Goal: Task Accomplishment & Management: Complete application form

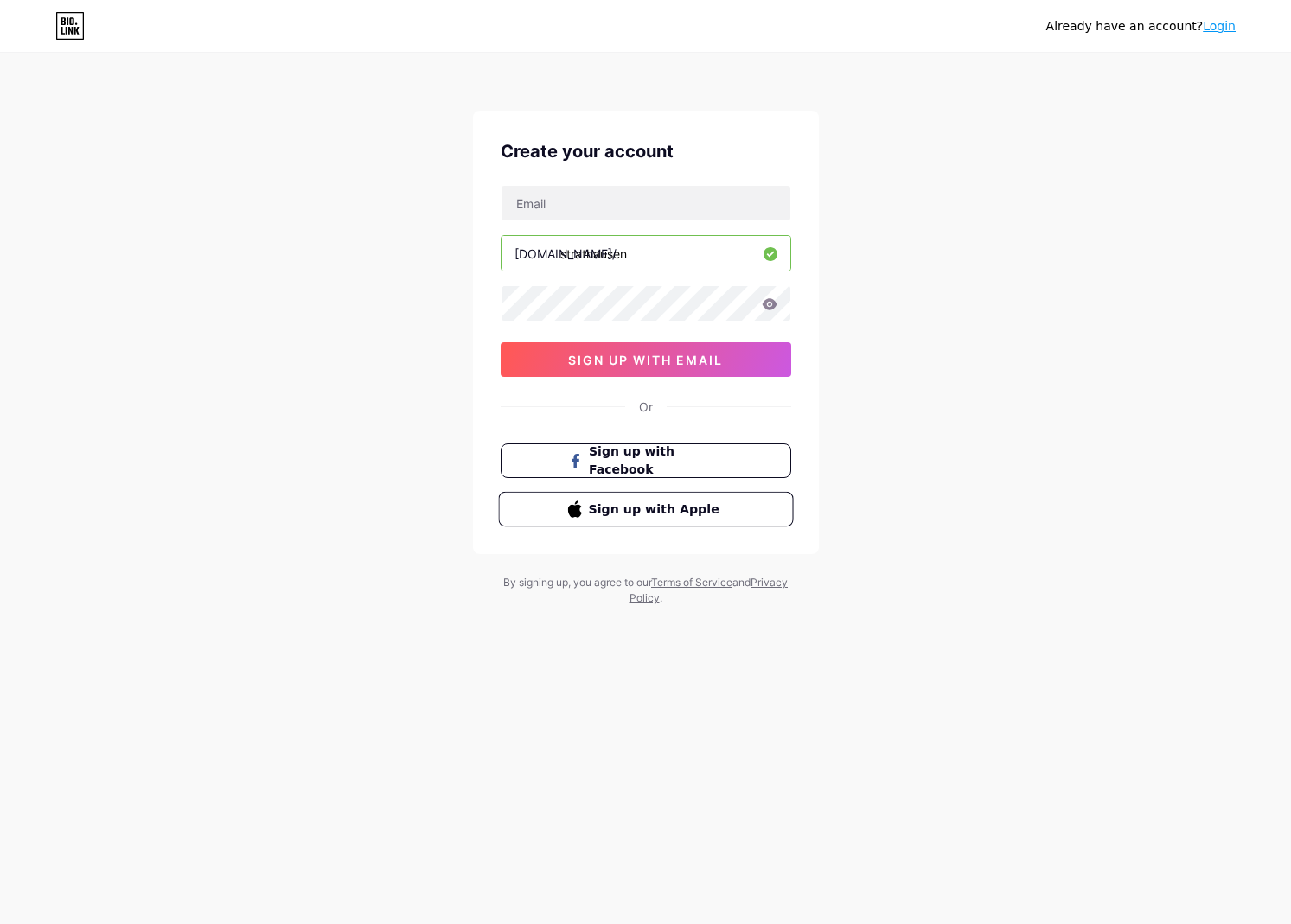
click at [606, 511] on span "Sign up with Apple" at bounding box center [656, 509] width 136 height 18
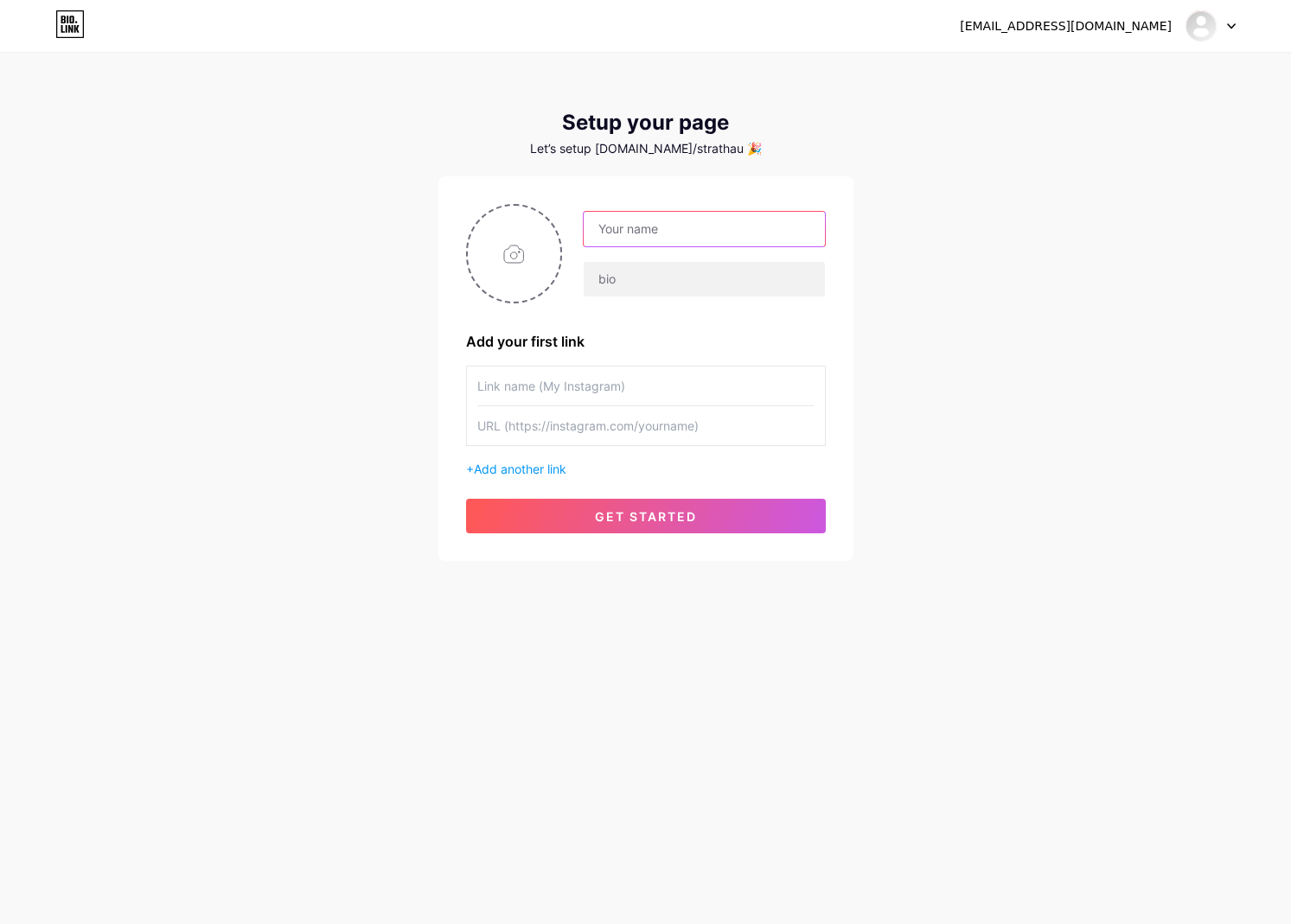
click at [678, 233] on input "text" at bounding box center [704, 229] width 240 height 35
type input "[PERSON_NAME]"
type input "indie dev from [GEOGRAPHIC_DATA]"
click at [509, 255] on input "file" at bounding box center [514, 253] width 93 height 96
type input "C:\fakepath\IMG_3113.jpeg"
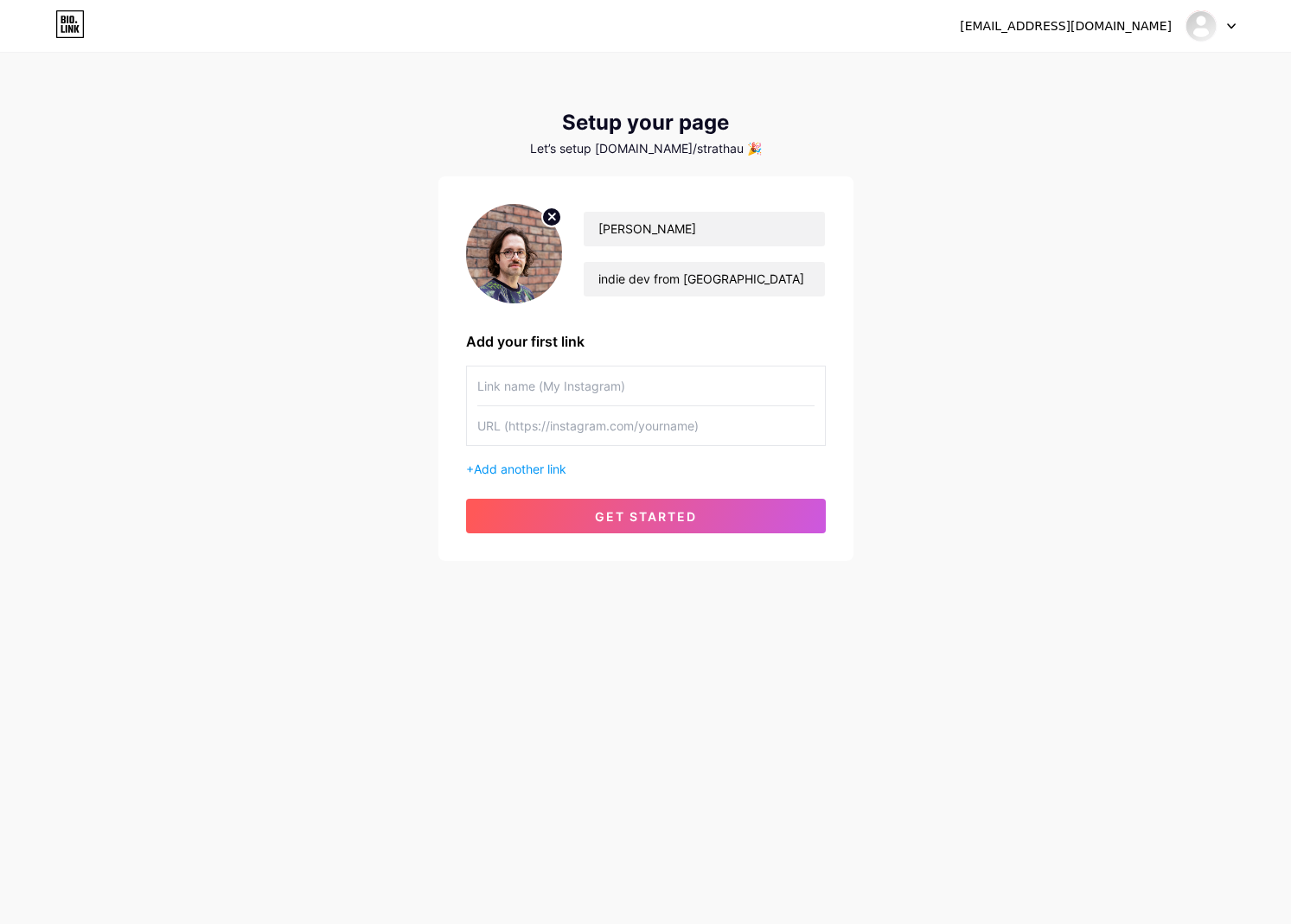
click at [563, 388] on input "text" at bounding box center [646, 385] width 338 height 38
type input "strathausen"
type input "insta"
type input "https"
type input "web"
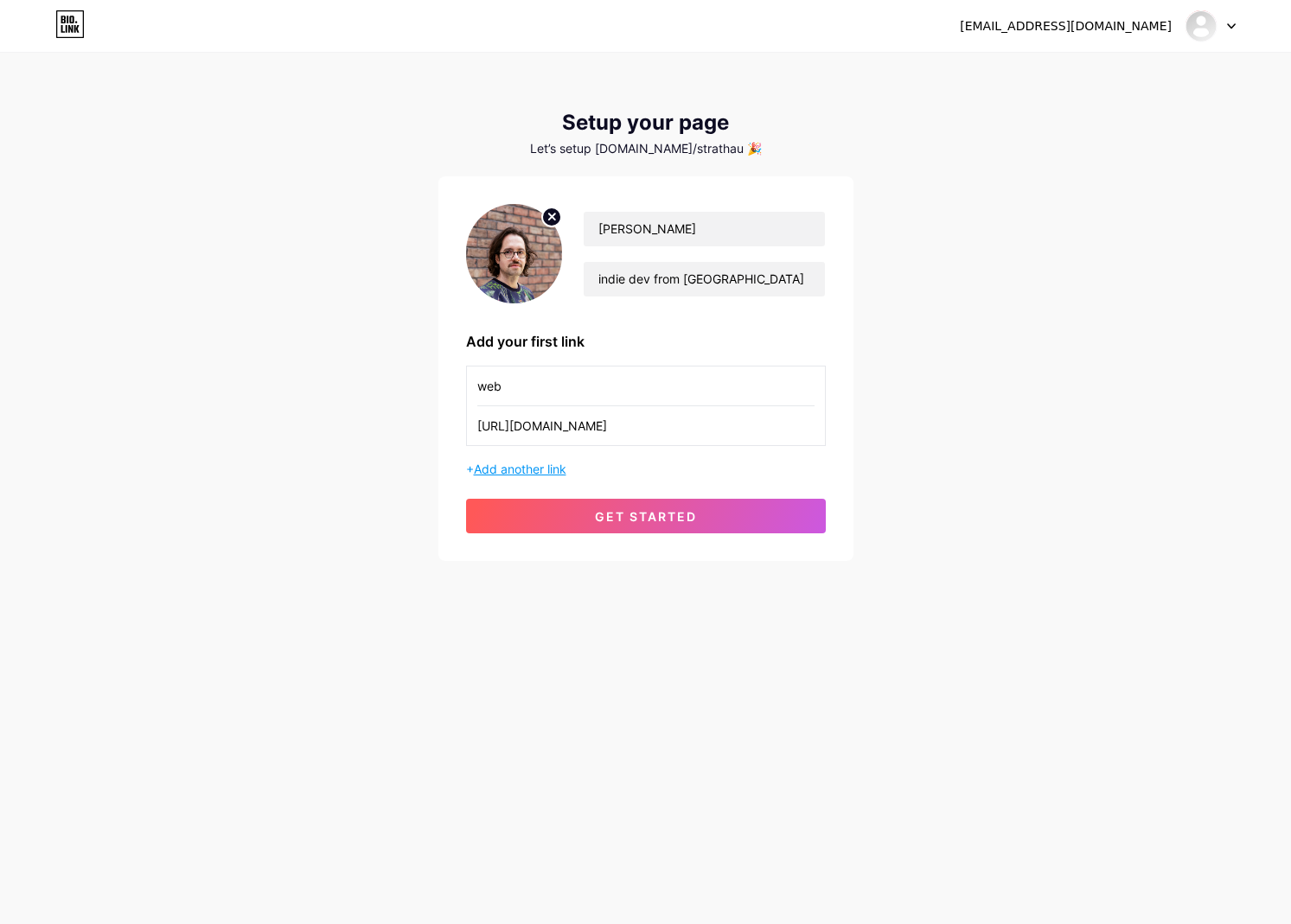
type input "[URL][DOMAIN_NAME]"
click at [548, 467] on span "Add another link" at bounding box center [519, 469] width 92 height 14
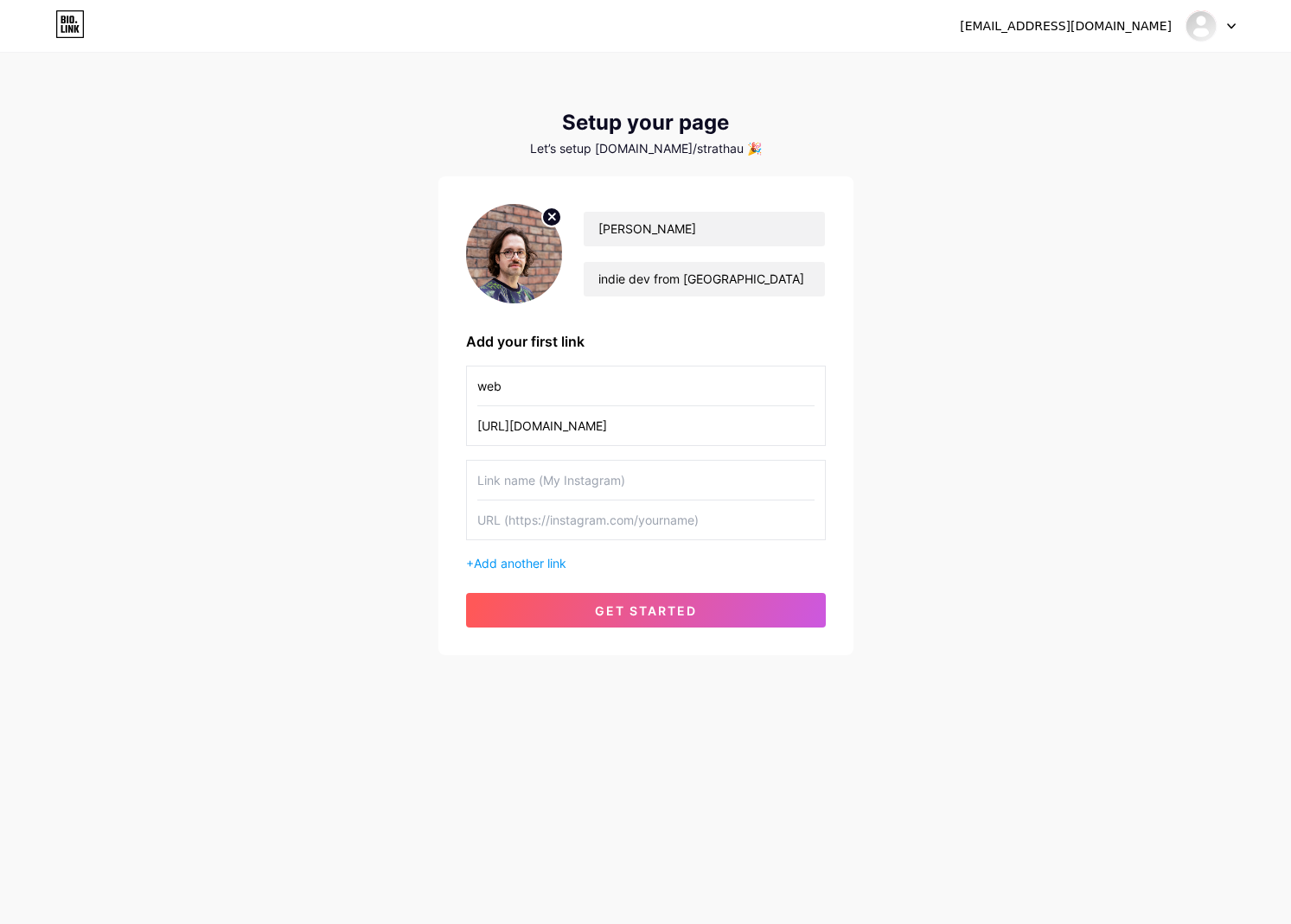
click at [531, 483] on input "text" at bounding box center [646, 480] width 338 height 38
type input "g"
type input "code"
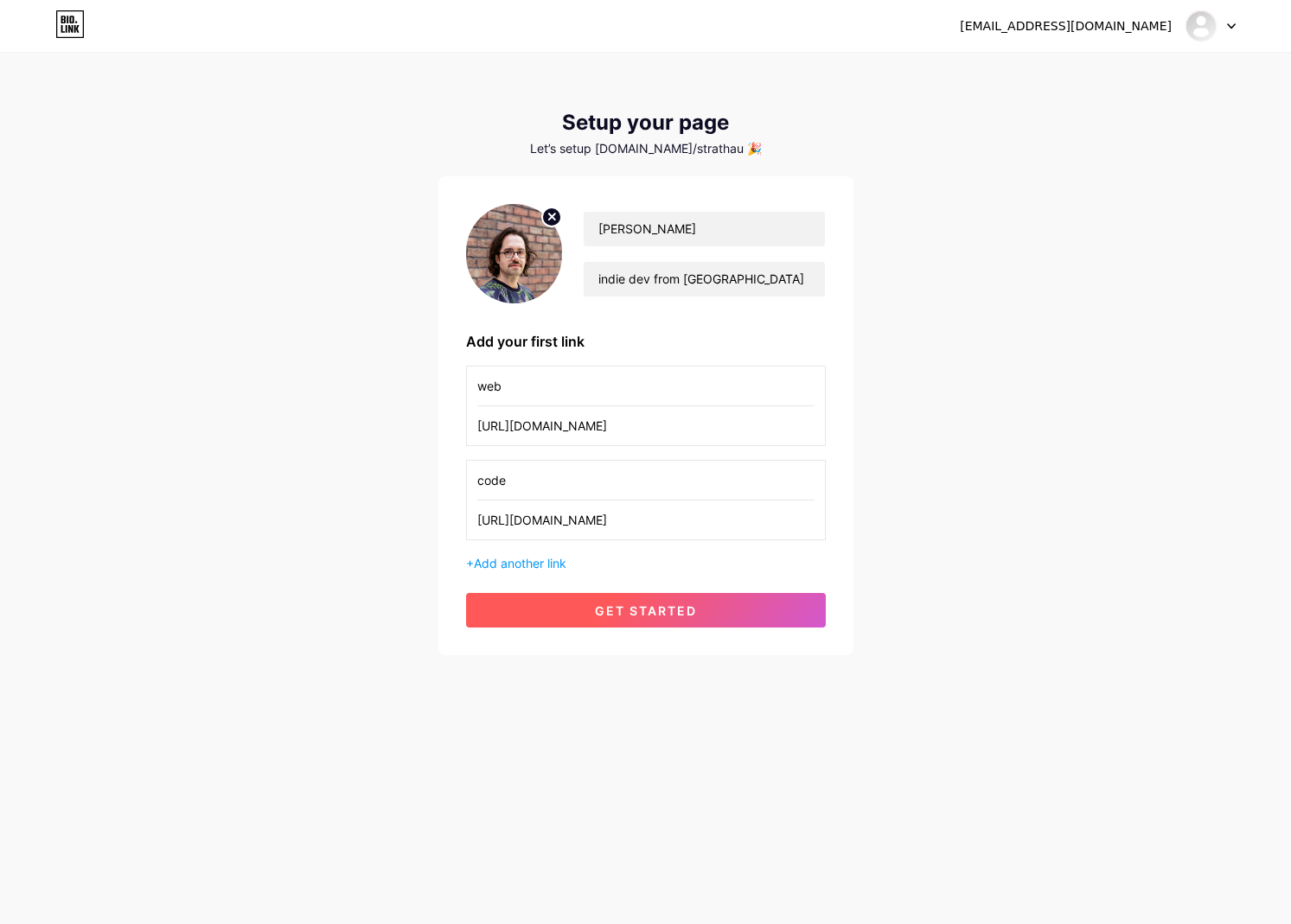
type input "[URL][DOMAIN_NAME]"
click at [637, 626] on button "get started" at bounding box center [646, 610] width 360 height 35
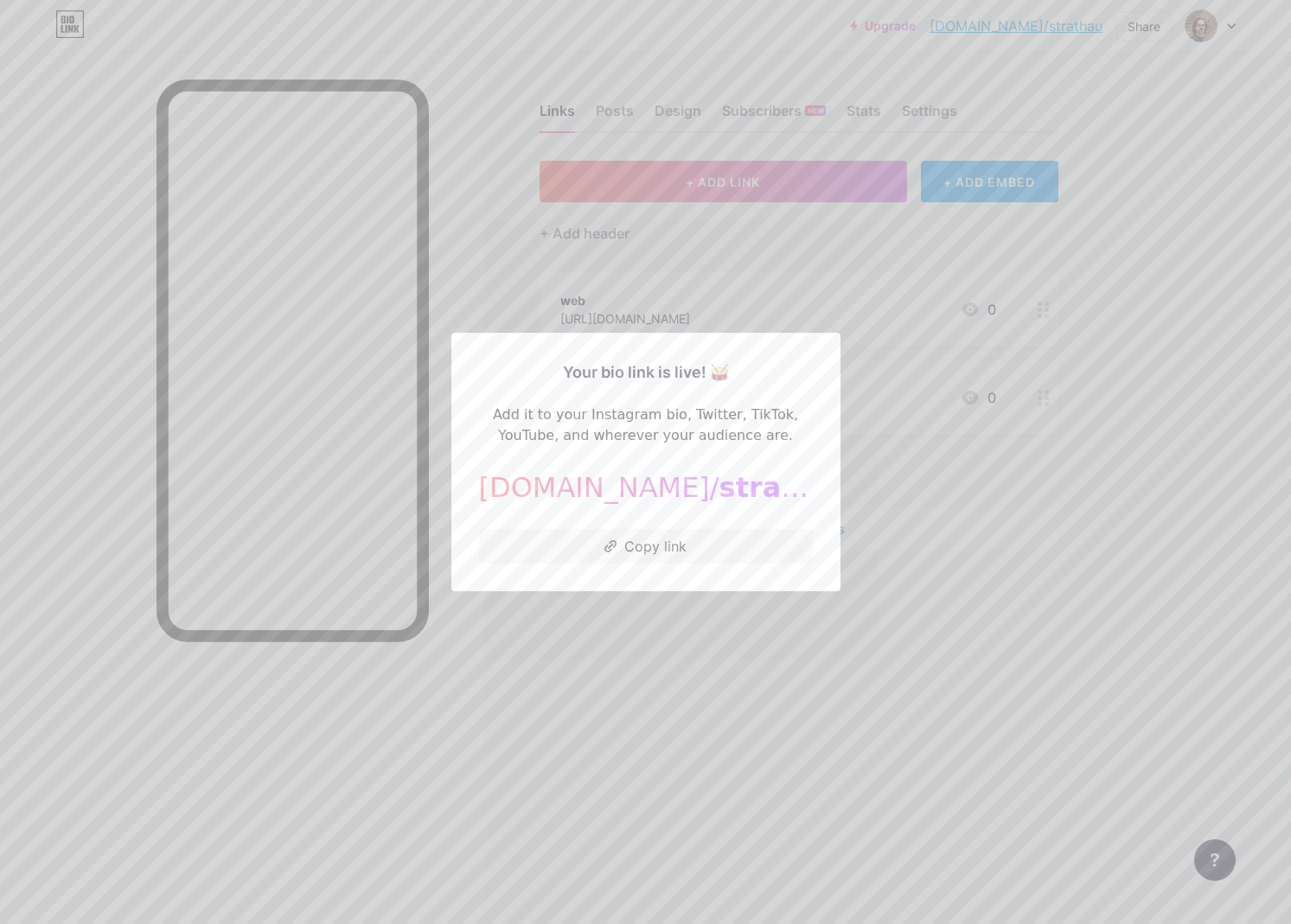
click at [671, 697] on div at bounding box center [646, 462] width 1291 height 924
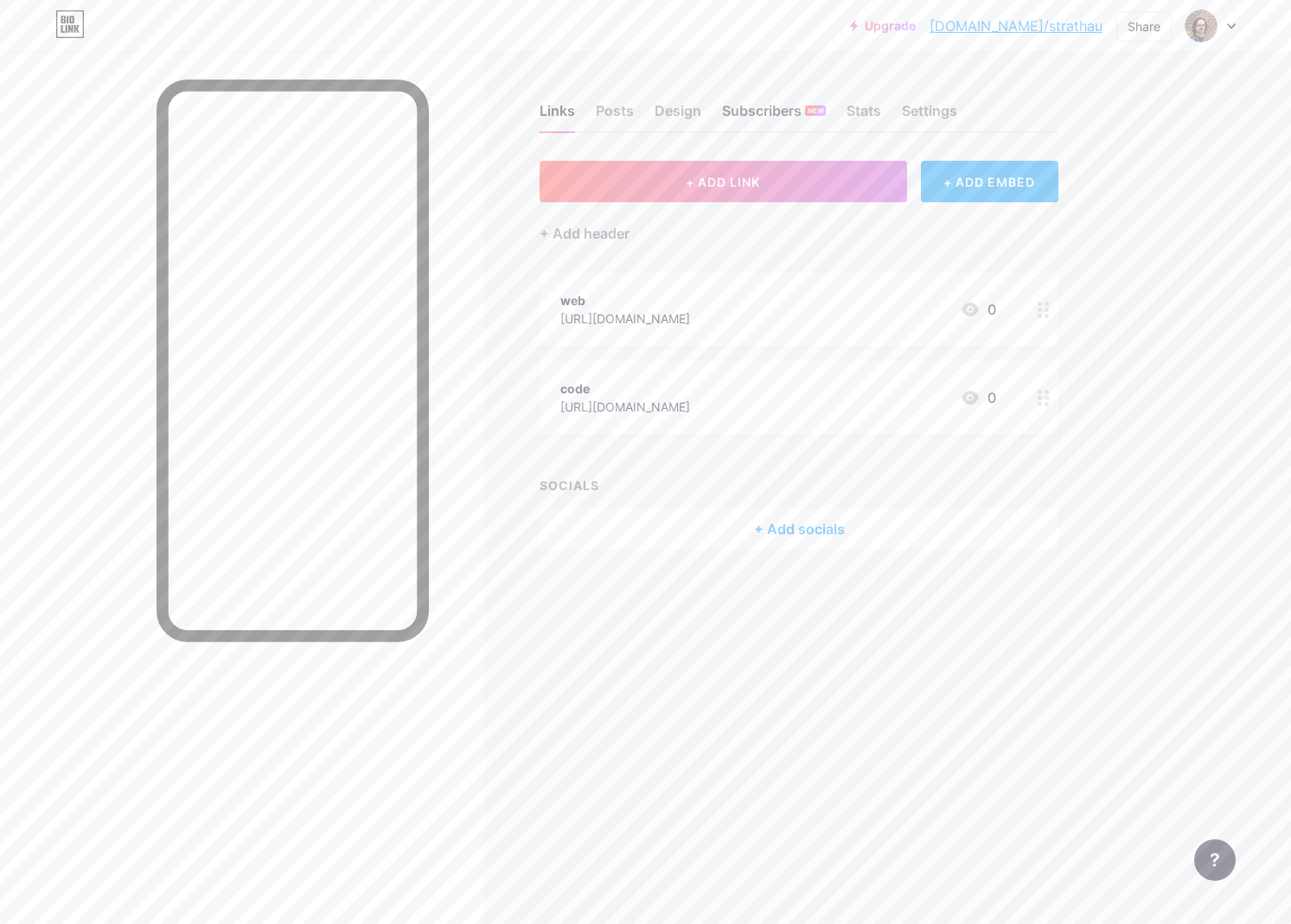
click at [791, 111] on div "Subscribers NEW" at bounding box center [774, 116] width 104 height 31
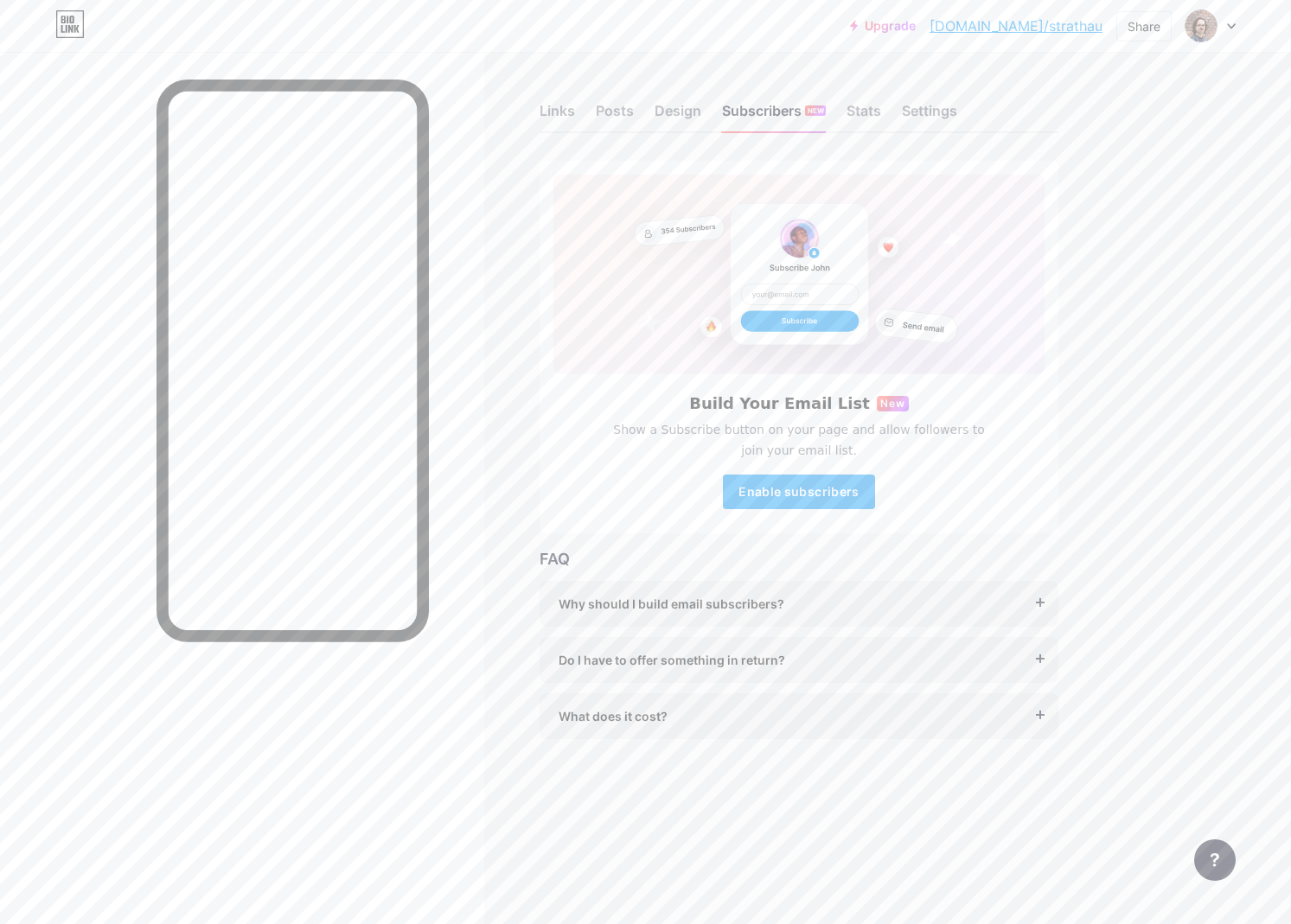
click at [582, 120] on div "Links Posts Design Subscribers NEW Stats Settings" at bounding box center [799, 103] width 518 height 61
click at [565, 114] on div "Links" at bounding box center [558, 116] width 36 height 31
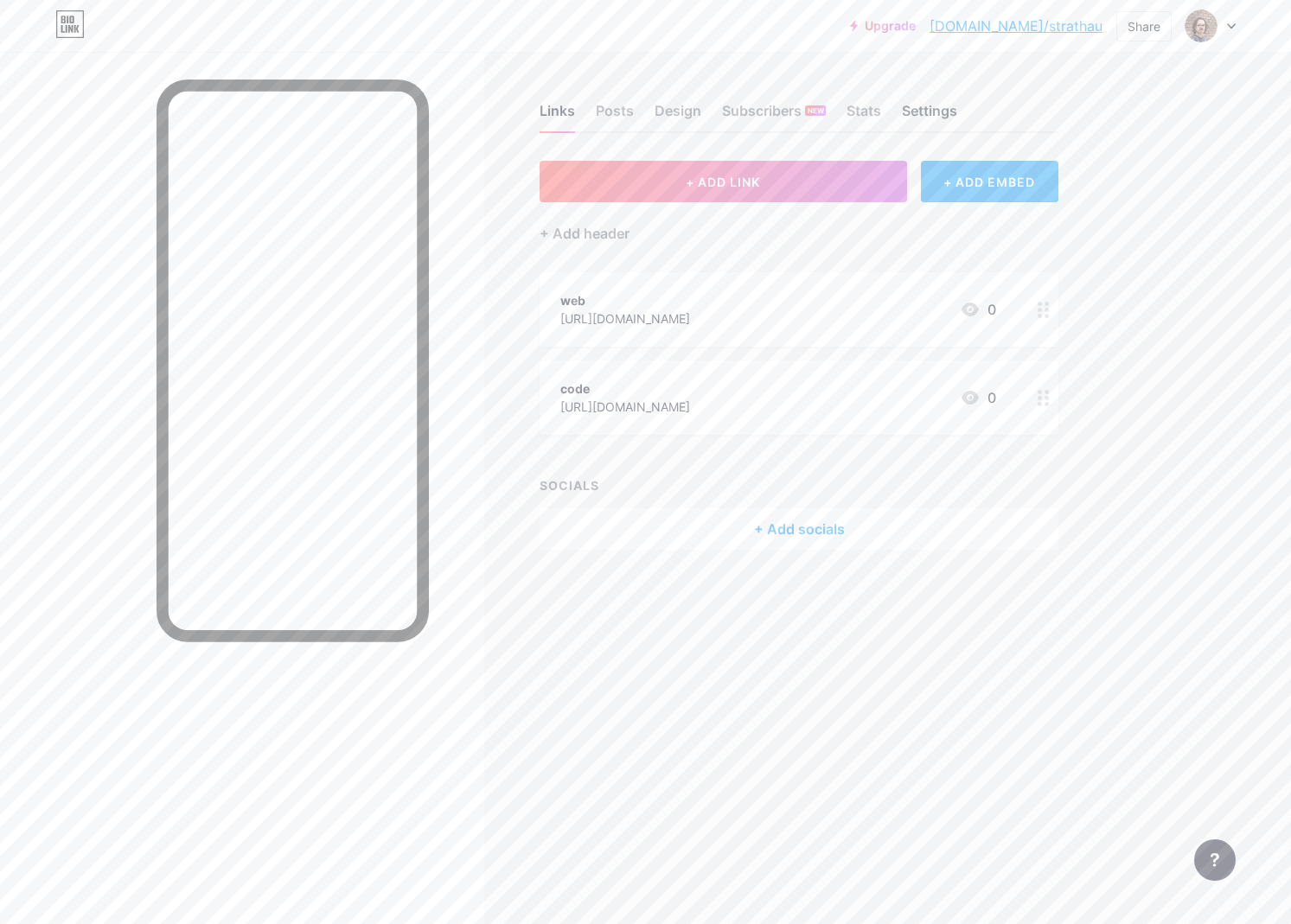
click at [932, 107] on div "Settings" at bounding box center [929, 116] width 56 height 31
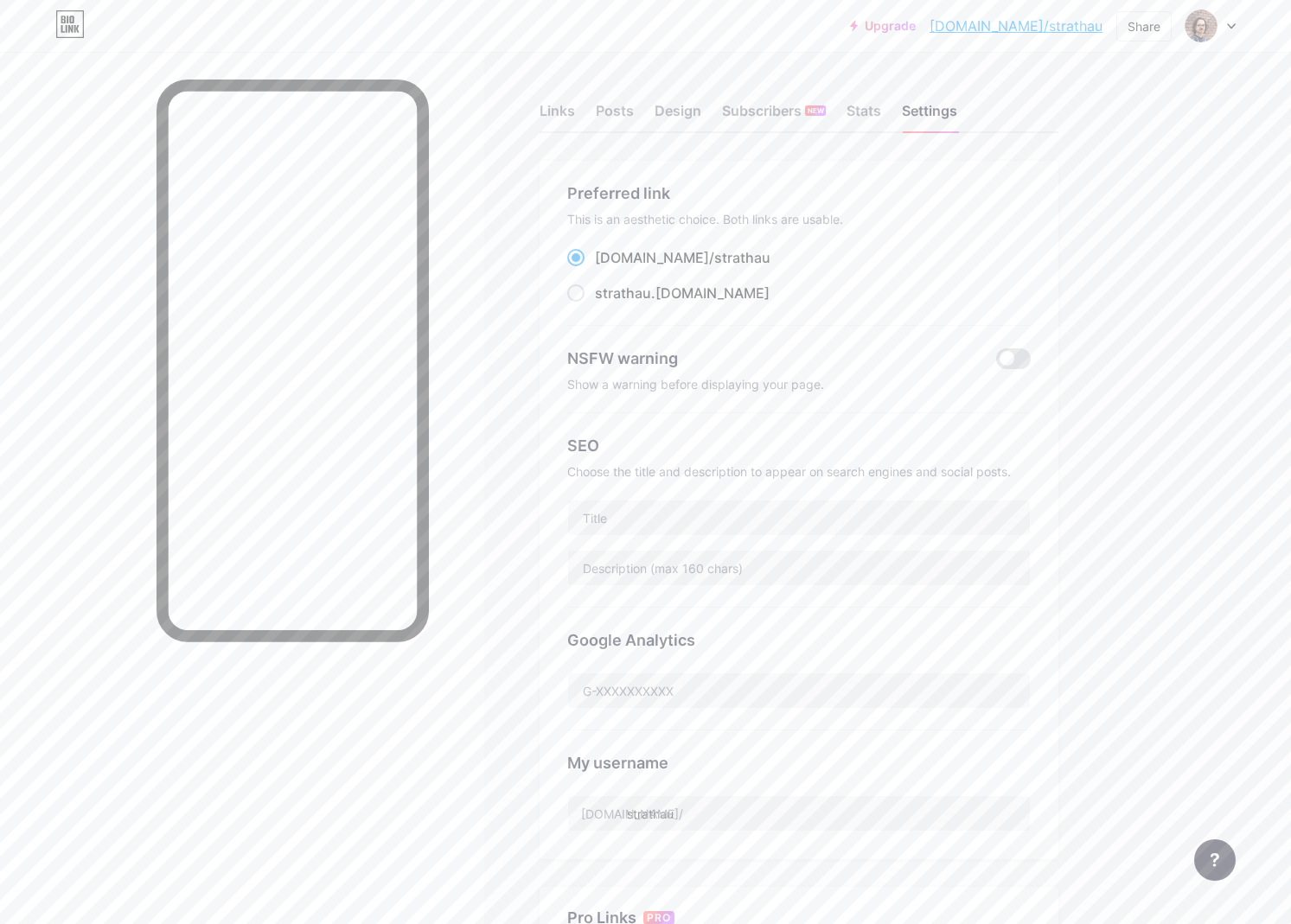
click at [1045, 30] on link "[DOMAIN_NAME]/strathau" at bounding box center [1015, 25] width 173 height 21
click at [916, 29] on link "Upgrade" at bounding box center [882, 25] width 65 height 13
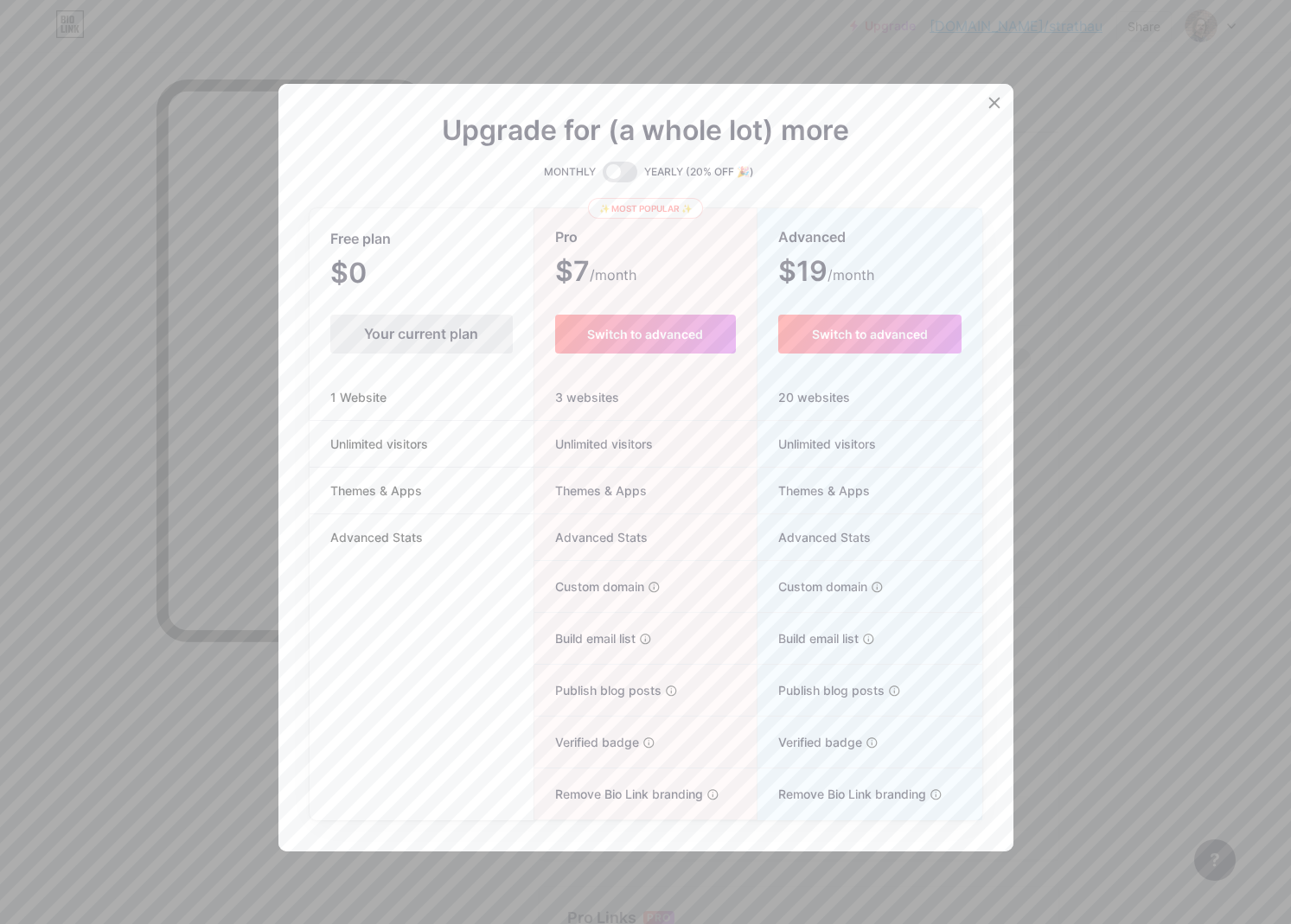
scroll to position [104, 0]
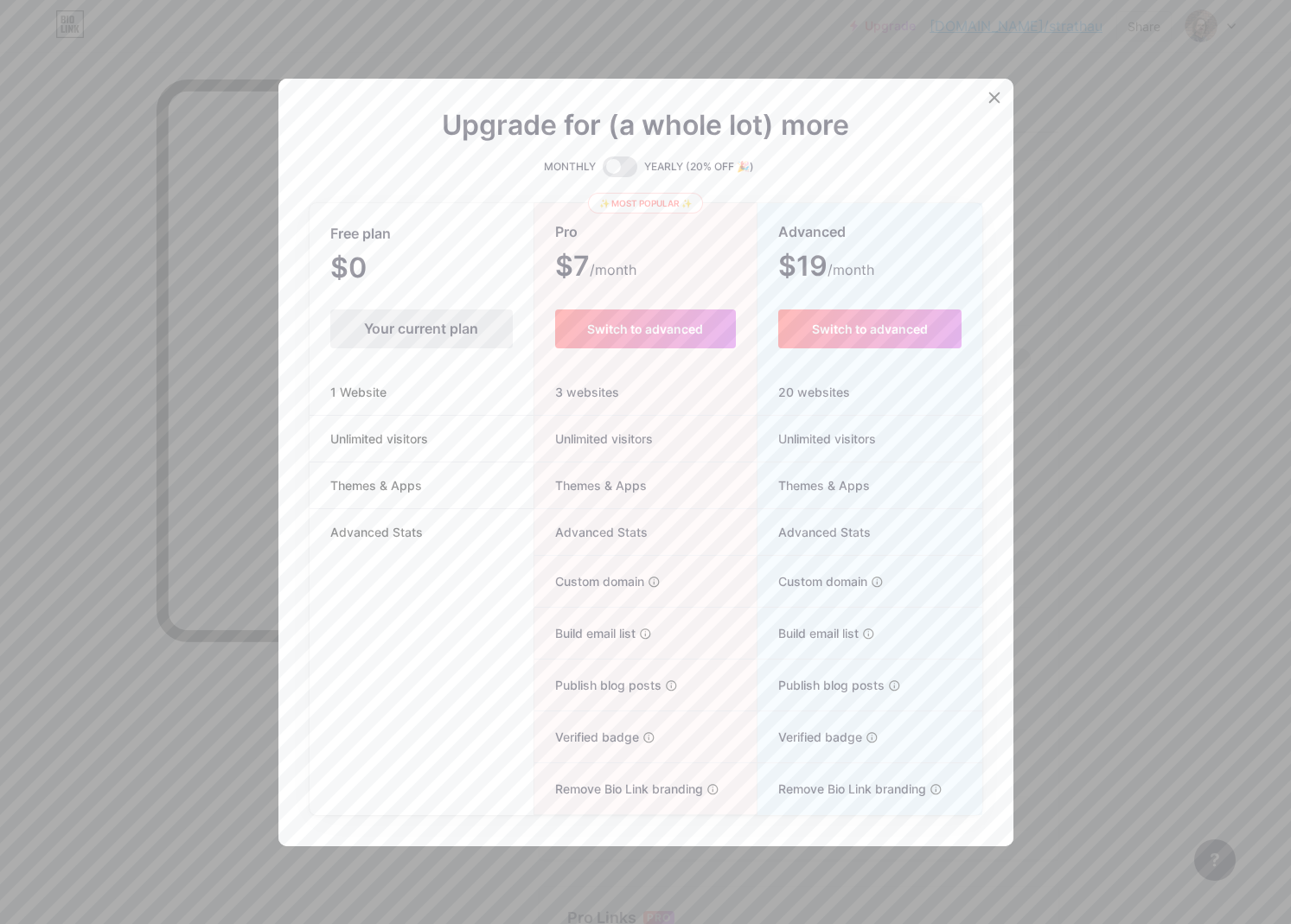
click at [1111, 374] on div at bounding box center [646, 358] width 1291 height 924
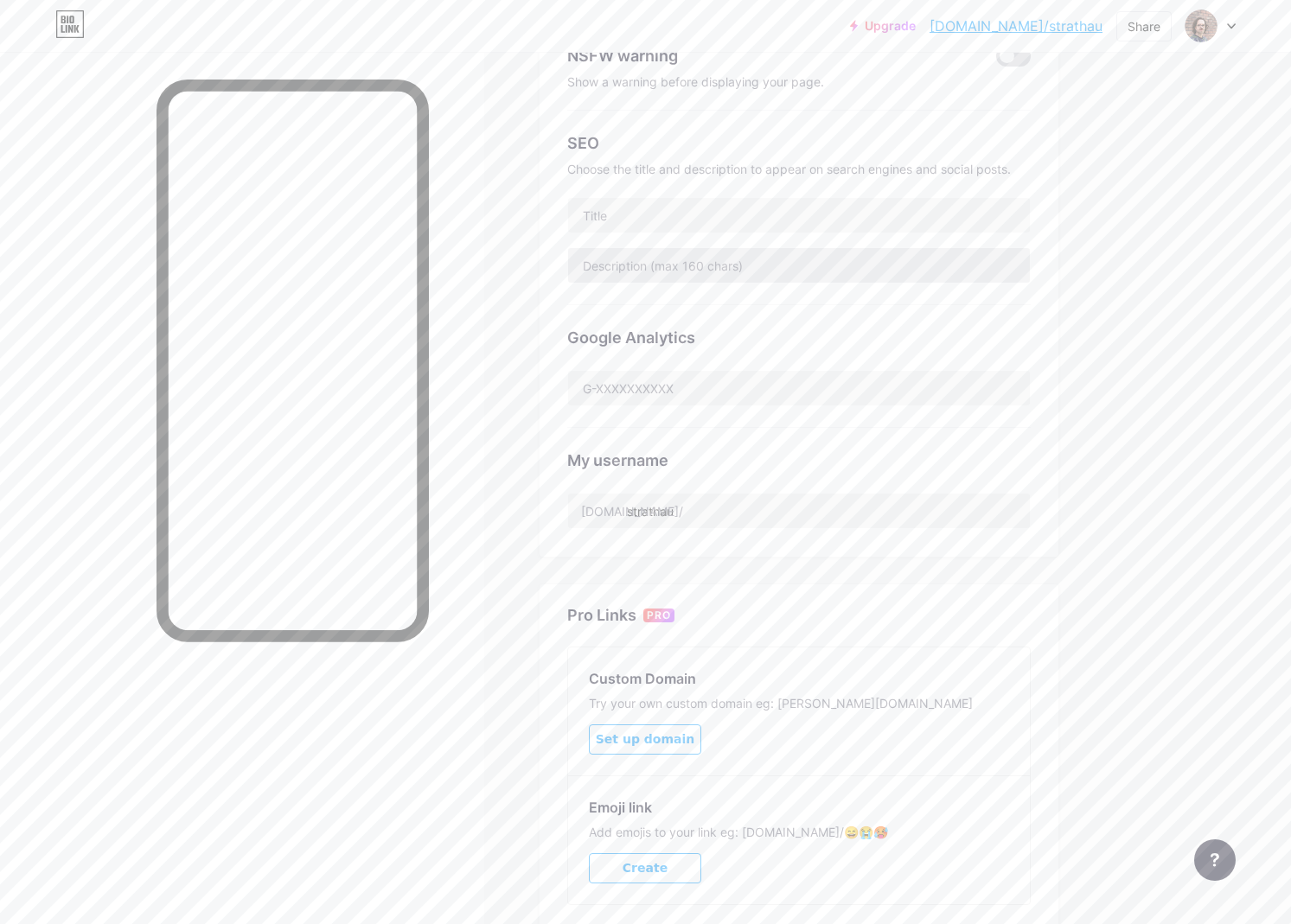
scroll to position [304, 0]
click at [735, 486] on div "My username [DOMAIN_NAME]/ strathau" at bounding box center [799, 476] width 464 height 101
click at [721, 507] on input "strathau" at bounding box center [799, 509] width 462 height 35
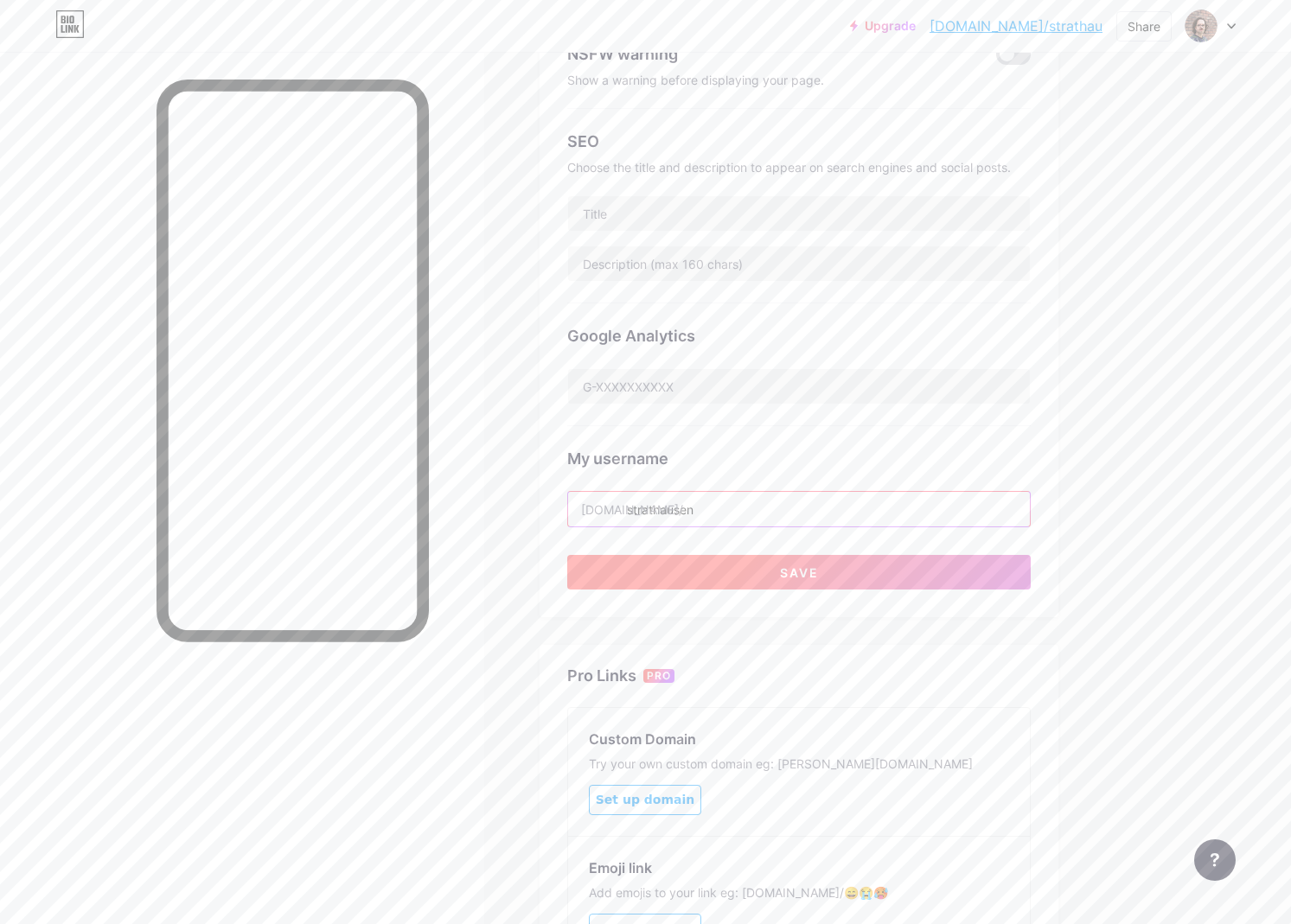
type input "strathausen"
click at [702, 574] on button "Save" at bounding box center [799, 572] width 464 height 35
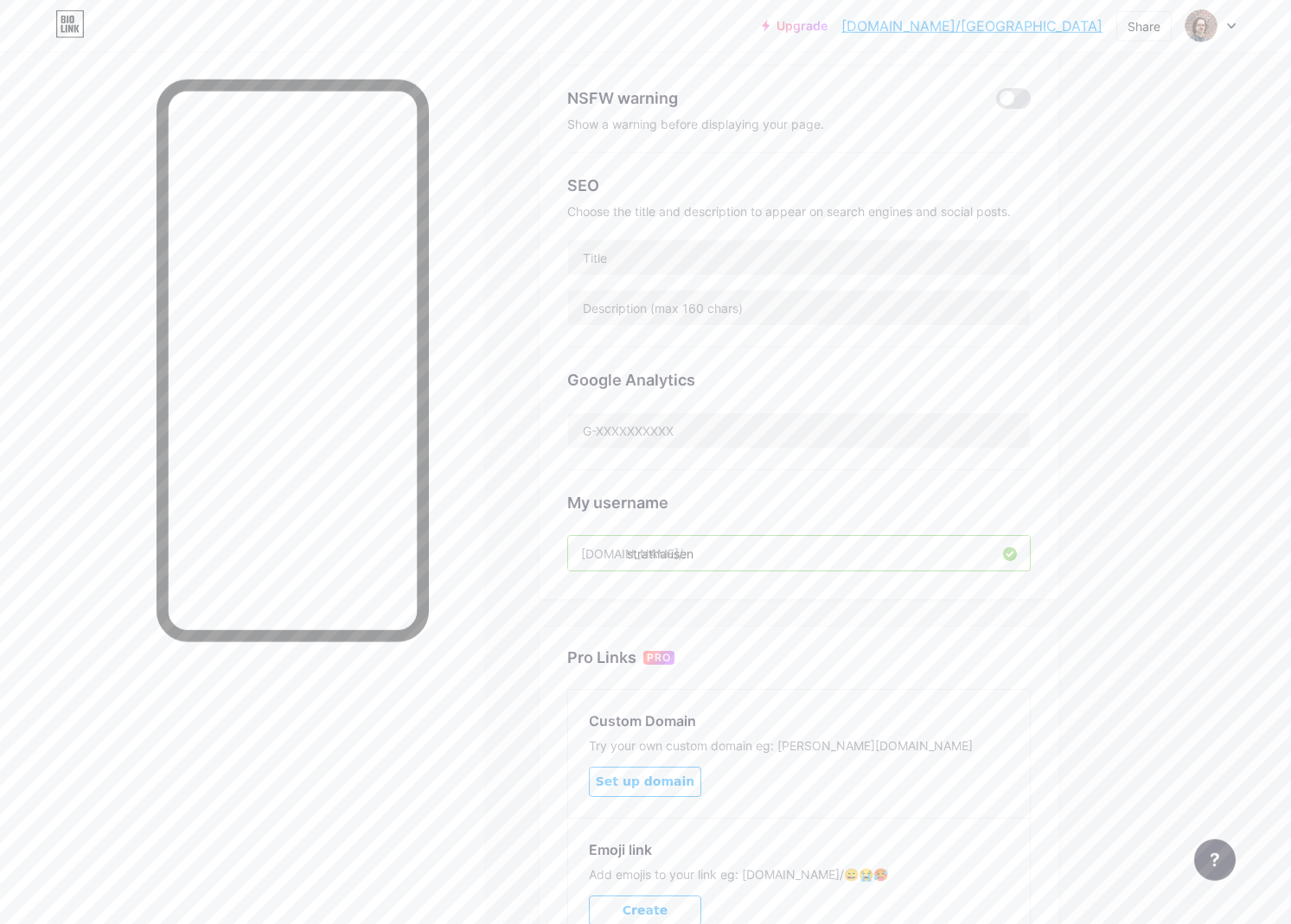
scroll to position [0, 0]
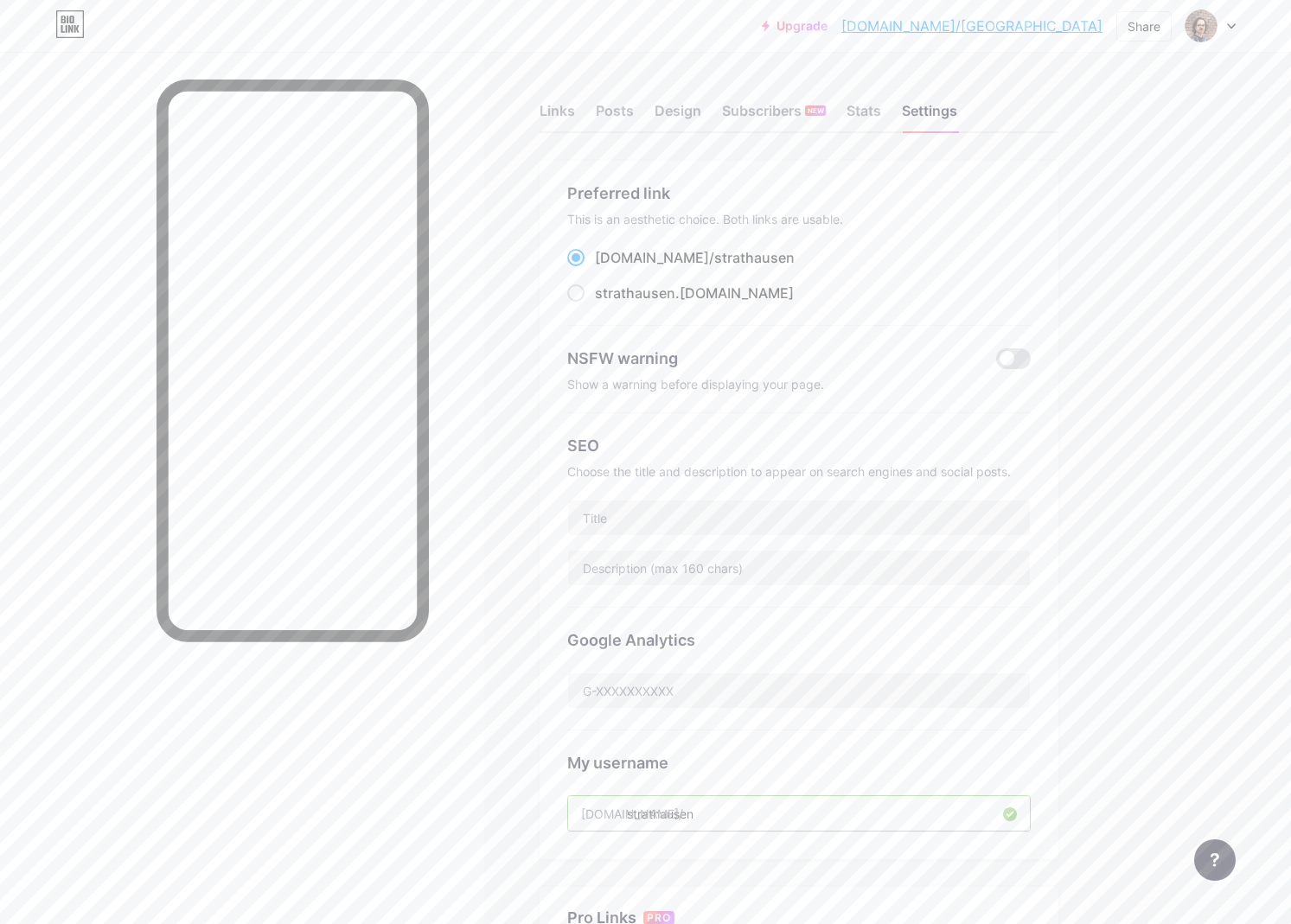
click at [1072, 389] on div "Links Posts Design Subscribers NEW Stats Settings Preferred link This is an aes…" at bounding box center [565, 703] width 1131 height 1302
